Goal: Transaction & Acquisition: Purchase product/service

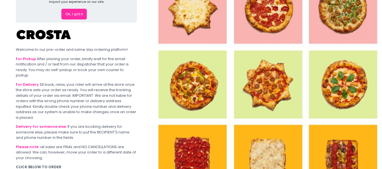
scroll to position [56, 0]
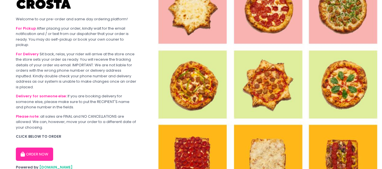
click at [46, 149] on button "ORDER NOW" at bounding box center [34, 155] width 37 height 14
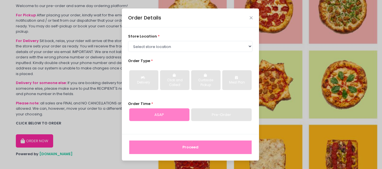
scroll to position [77, 0]
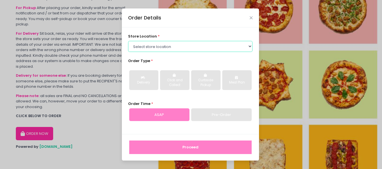
click at [210, 47] on select "Select store location [PERSON_NAME] Pizza - [PERSON_NAME] Pizza - [GEOGRAPHIC_D…" at bounding box center [190, 46] width 124 height 11
select select "65090bae48156caed44a5eb4"
click at [128, 41] on select "Select store location [PERSON_NAME] Pizza - [PERSON_NAME] Pizza - [GEOGRAPHIC_D…" at bounding box center [190, 46] width 124 height 11
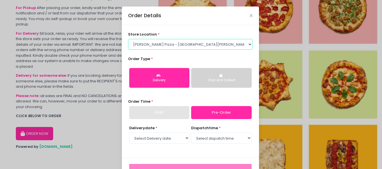
scroll to position [21, 0]
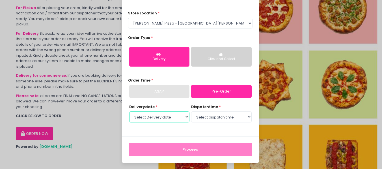
click at [182, 118] on select "Select Delivery date [DATE] [DATE] [DATE] [DATE] [DATE] [DATE]" at bounding box center [159, 117] width 60 height 11
select select "[DATE]"
click at [129, 112] on select "Select Delivery date [DATE] [DATE] [DATE] [DATE] [DATE] [DATE]" at bounding box center [159, 117] width 60 height 11
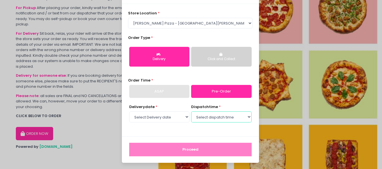
drag, startPoint x: 202, startPoint y: 118, endPoint x: 205, endPoint y: 119, distance: 3.4
click at [202, 118] on select "Select dispatch time 12:30 PM - 01:00 PM 01:00 PM - 01:30 PM 01:30 PM - 02:00 P…" at bounding box center [221, 117] width 60 height 11
select select "12:30"
click at [191, 112] on select "Select dispatch time 12:30 PM - 01:00 PM 01:00 PM - 01:30 PM 01:30 PM - 02:00 P…" at bounding box center [221, 117] width 60 height 11
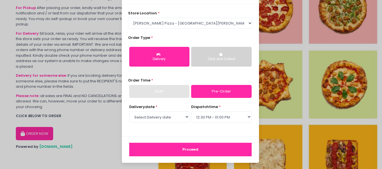
click at [169, 87] on div "ASAP" at bounding box center [159, 91] width 60 height 13
click at [174, 92] on div "ASAP" at bounding box center [159, 91] width 60 height 13
click at [236, 91] on link "Pre-Order" at bounding box center [221, 91] width 60 height 13
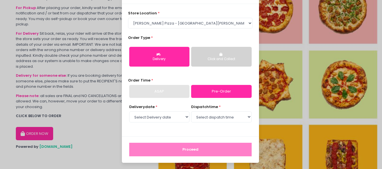
click at [171, 88] on div "ASAP" at bounding box center [159, 91] width 60 height 13
click at [166, 91] on div "ASAP" at bounding box center [159, 91] width 60 height 13
click at [163, 62] on button "Delivery" at bounding box center [159, 57] width 60 height 20
click at [216, 60] on div "Click and Collect" at bounding box center [221, 59] width 52 height 5
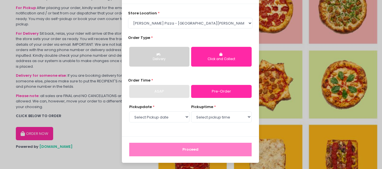
click at [162, 66] on button "Delivery" at bounding box center [159, 57] width 60 height 20
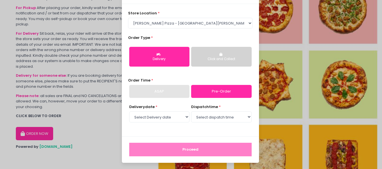
click at [155, 92] on div "ASAP" at bounding box center [159, 91] width 60 height 13
click at [157, 92] on div "ASAP" at bounding box center [159, 91] width 60 height 13
click at [214, 120] on select "Select dispatch time 12:30 PM - 01:00 PM 01:00 PM - 01:30 PM 01:30 PM - 02:00 P…" at bounding box center [221, 117] width 60 height 11
select select "12:30"
click at [191, 112] on select "Select dispatch time 12:30 PM - 01:00 PM 01:00 PM - 01:30 PM 01:30 PM - 02:00 P…" at bounding box center [221, 117] width 60 height 11
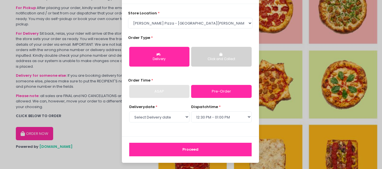
click at [190, 153] on button "Proceed" at bounding box center [190, 150] width 122 height 14
